Goal: Task Accomplishment & Management: Manage account settings

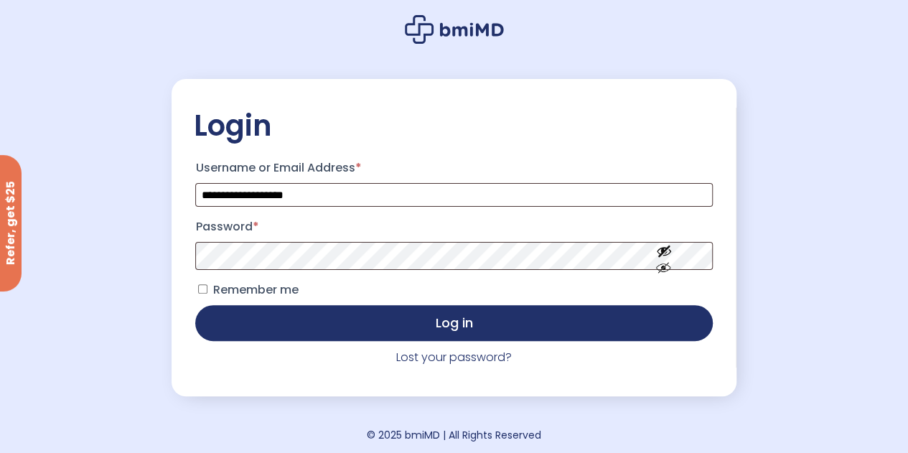
scroll to position [72, 0]
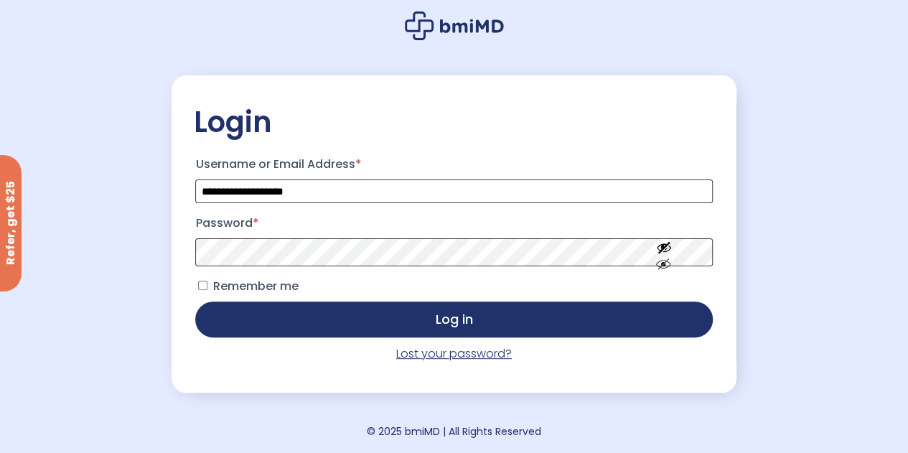
drag, startPoint x: 440, startPoint y: 355, endPoint x: 768, endPoint y: 413, distance: 333.0
click at [440, 355] on link "Lost your password?" at bounding box center [454, 353] width 116 height 17
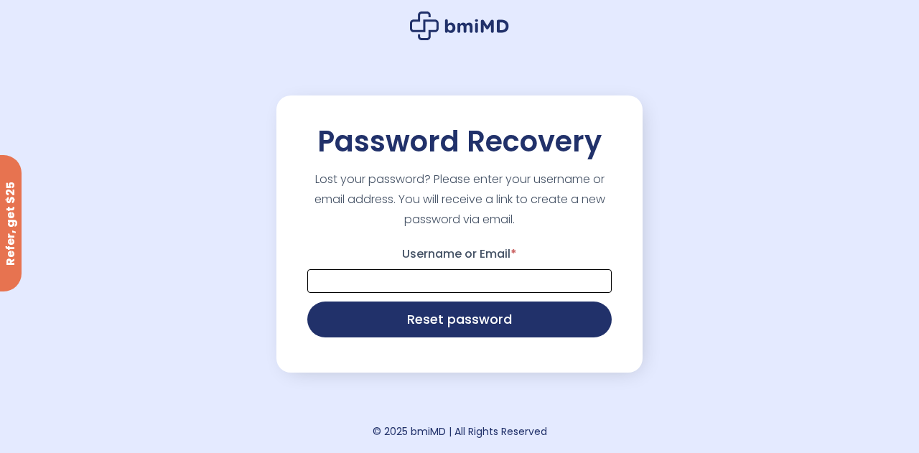
click at [548, 277] on input "Username or Email *" at bounding box center [459, 281] width 304 height 24
type input "**********"
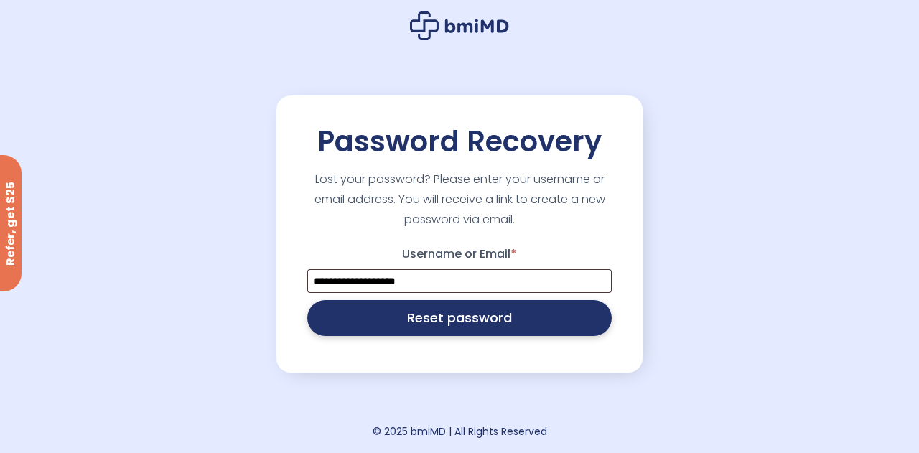
click at [498, 322] on button "Reset password" at bounding box center [459, 318] width 304 height 36
